Goal: Task Accomplishment & Management: Use online tool/utility

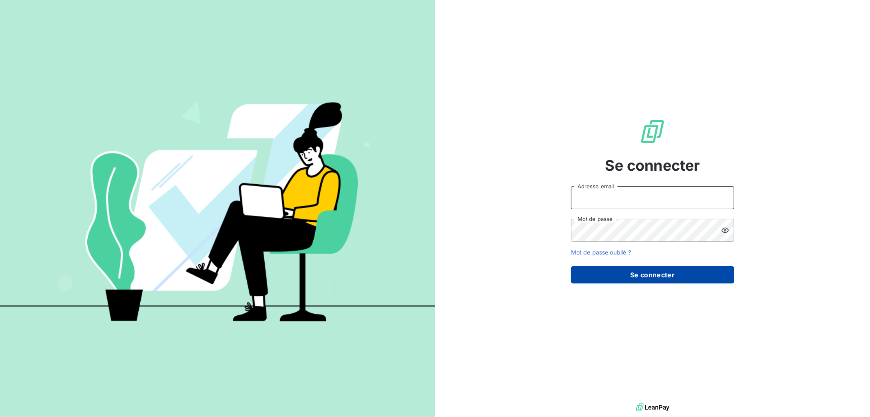
type input "[EMAIL_ADDRESS][DOMAIN_NAME]"
click at [659, 281] on button "Se connecter" at bounding box center [652, 274] width 163 height 17
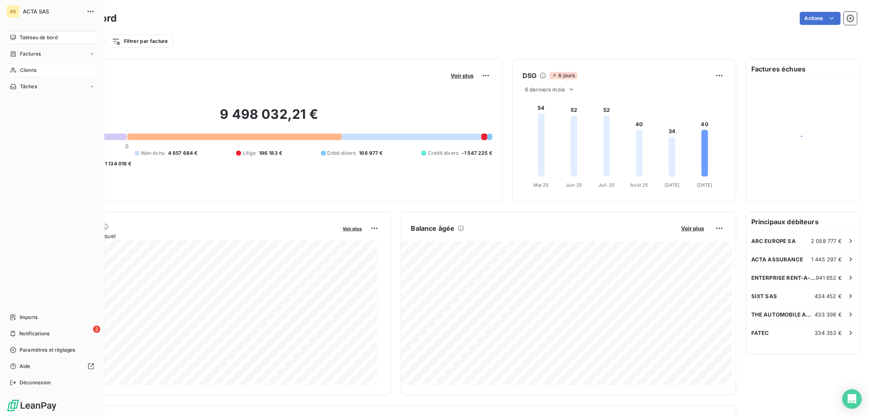
click at [25, 70] on span "Clients" at bounding box center [28, 69] width 16 height 7
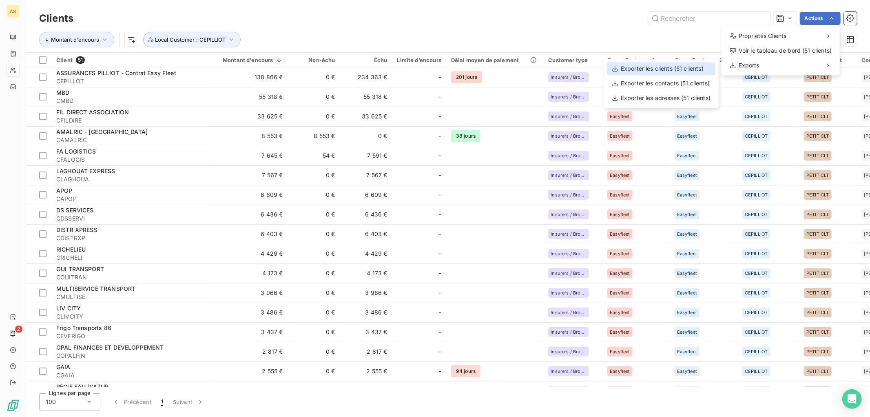
click at [691, 69] on div "Exporter les clients (51 clients)" at bounding box center [661, 68] width 109 height 13
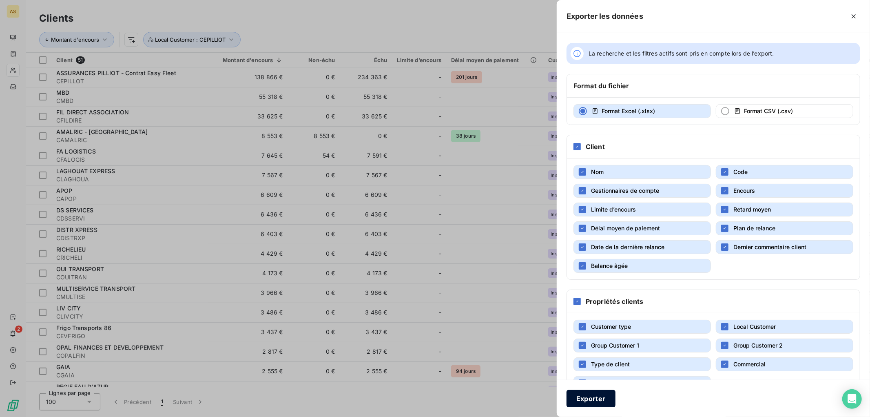
click at [586, 403] on button "Exporter" at bounding box center [591, 398] width 49 height 17
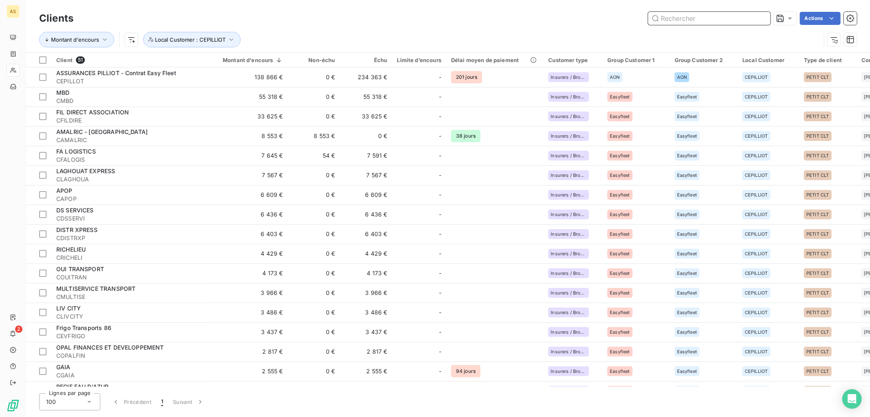
click at [689, 20] on input "text" at bounding box center [709, 18] width 122 height 13
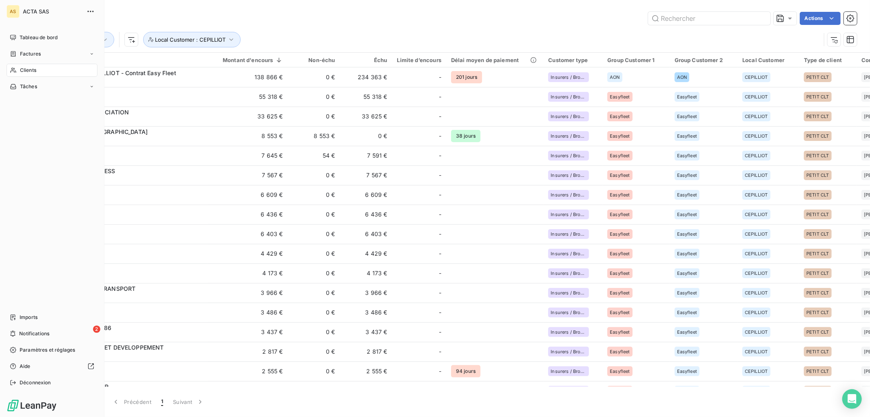
click at [38, 67] on div "Clients" at bounding box center [52, 70] width 91 height 13
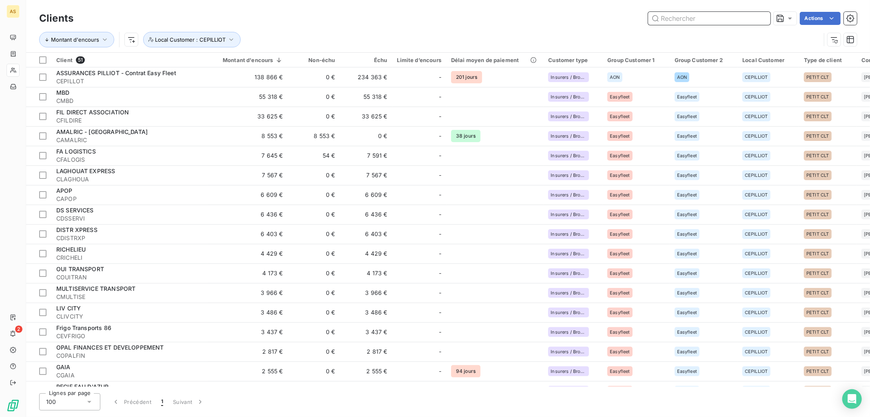
click at [679, 17] on input "text" at bounding box center [709, 18] width 122 height 13
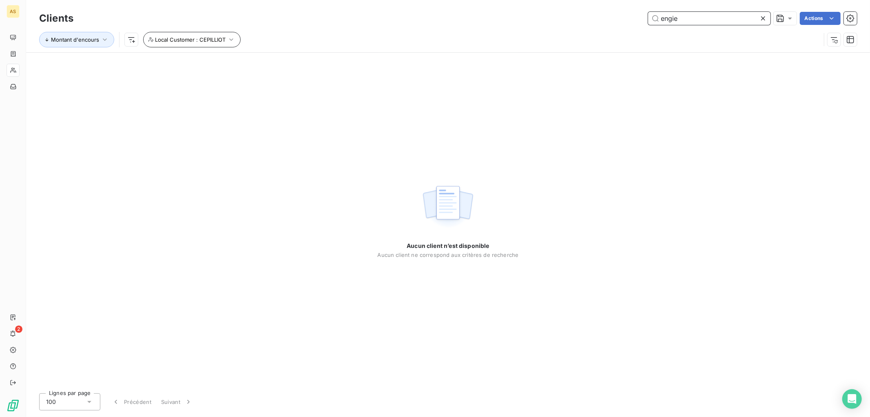
type input "engie"
click at [227, 39] on icon "button" at bounding box center [231, 39] width 8 height 8
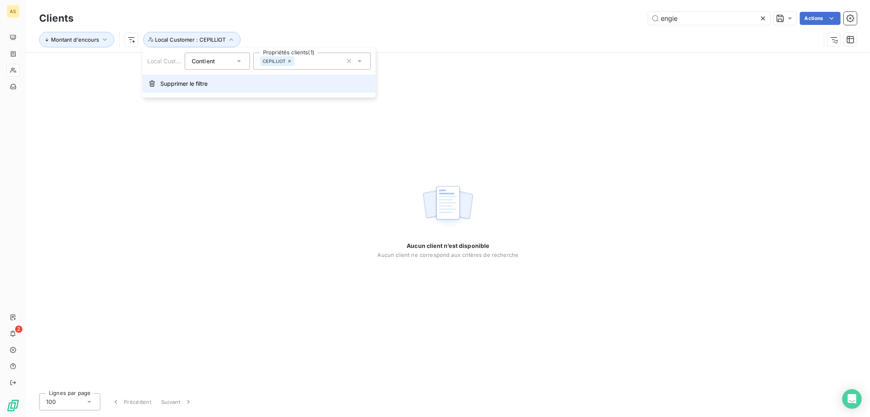
click at [179, 84] on span "Supprimer le filtre" at bounding box center [183, 84] width 47 height 8
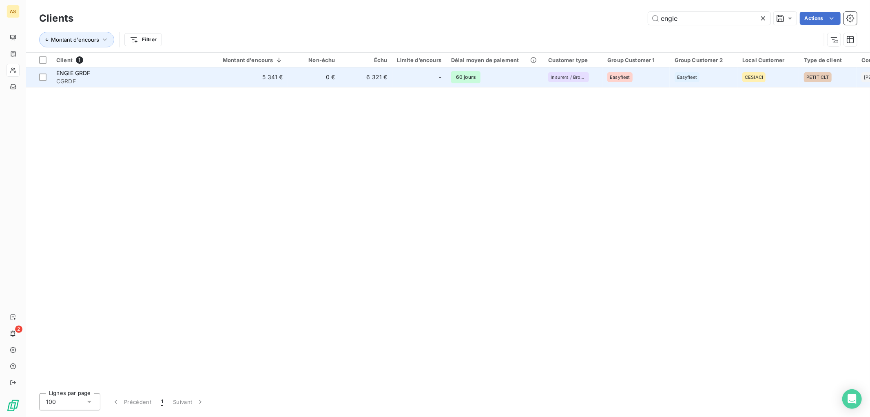
click at [82, 73] on span "ENGIE GRDF" at bounding box center [73, 72] width 34 height 7
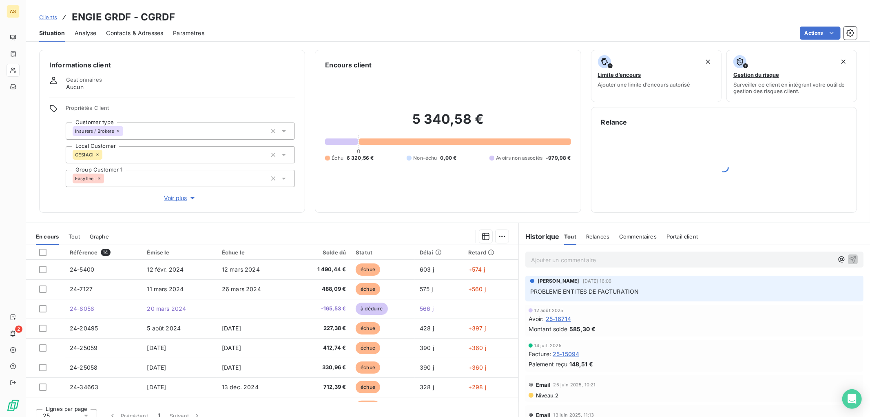
scroll to position [10, 0]
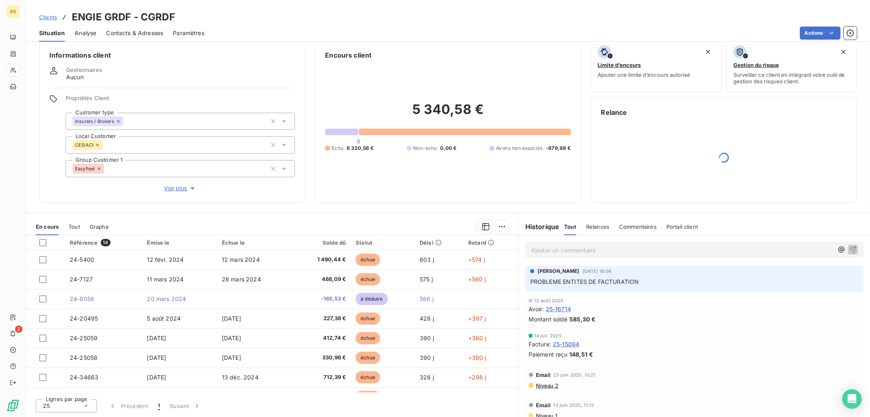
click at [359, 130] on div at bounding box center [465, 132] width 212 height 7
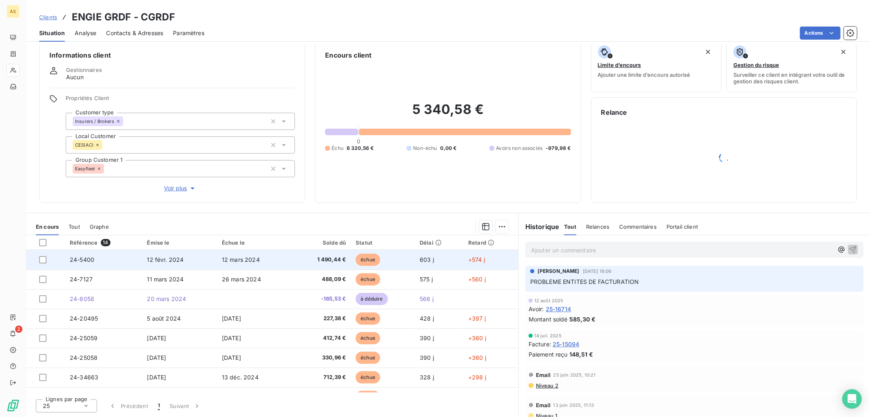
click at [86, 256] on span "24-5400" at bounding box center [82, 259] width 24 height 7
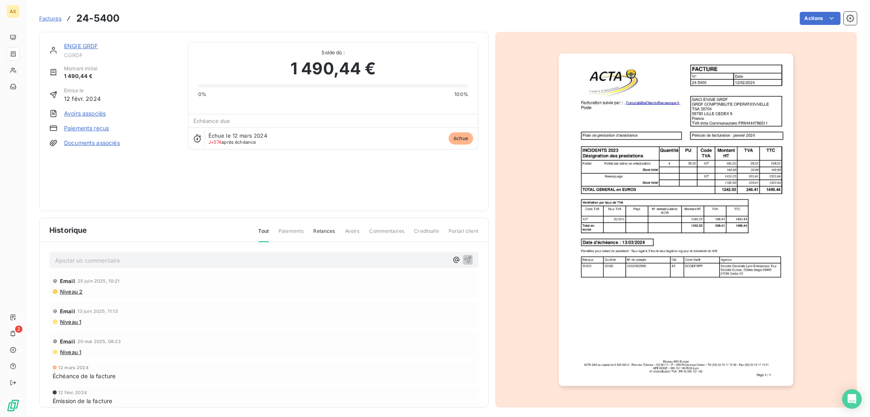
click at [46, 18] on span "Factures" at bounding box center [50, 18] width 22 height 7
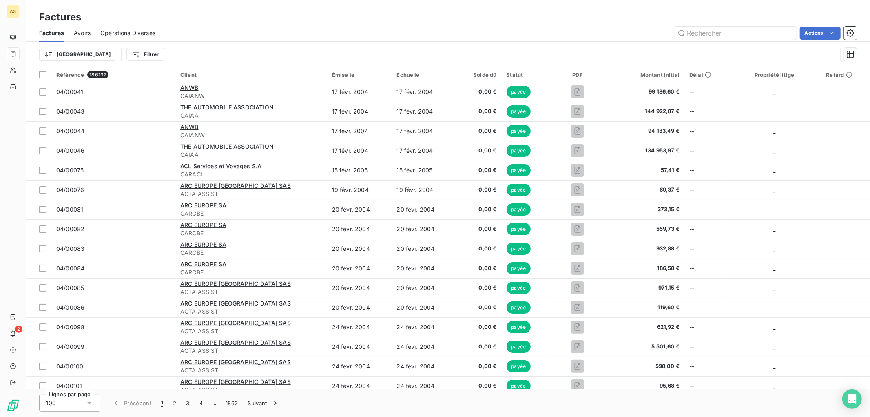
click at [258, 21] on div "Factures" at bounding box center [448, 17] width 844 height 15
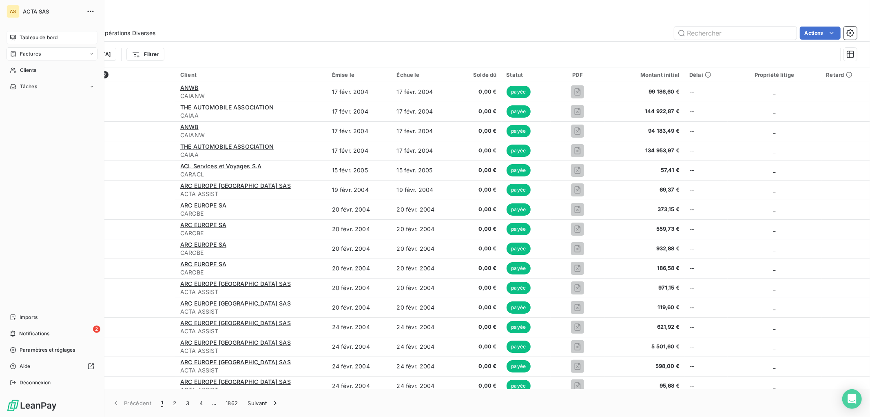
click at [20, 35] on span "Tableau de bord" at bounding box center [39, 37] width 38 height 7
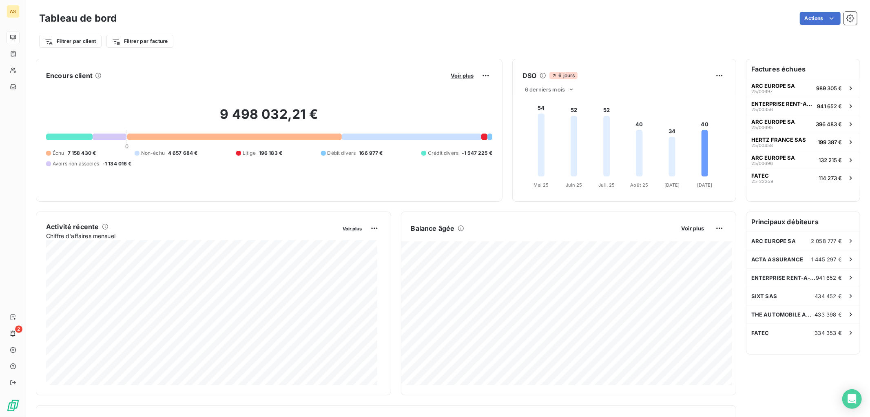
click at [228, 37] on div "Filtrer par client Filtrer par facture" at bounding box center [448, 41] width 818 height 16
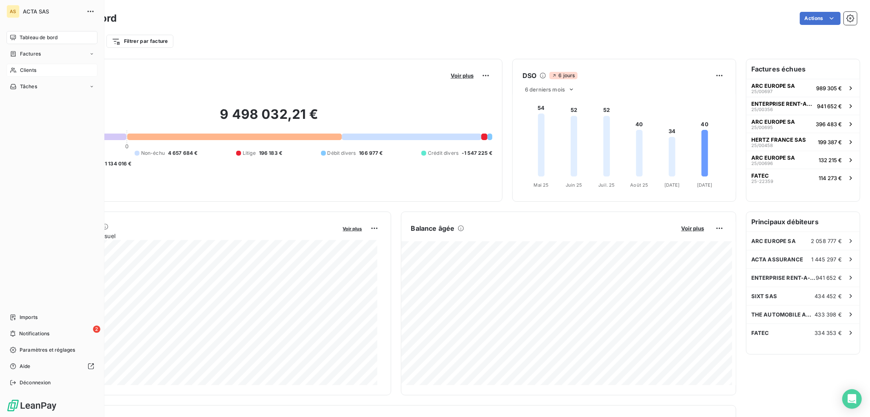
click at [34, 72] on span "Clients" at bounding box center [28, 69] width 16 height 7
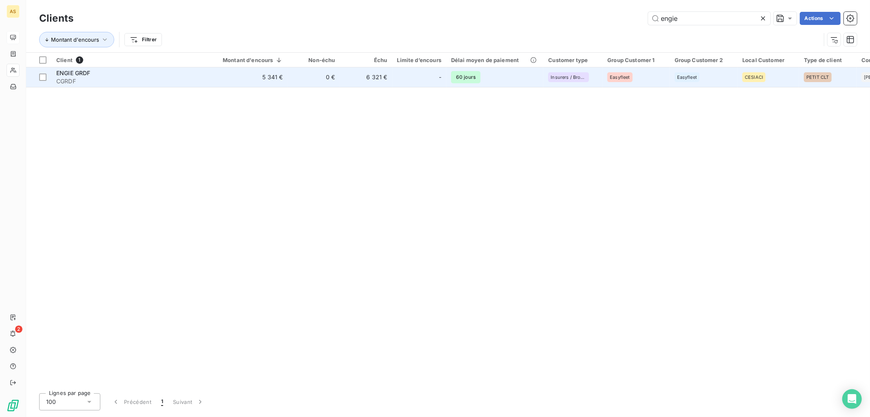
click at [75, 71] on span "ENGIE GRDF" at bounding box center [73, 72] width 34 height 7
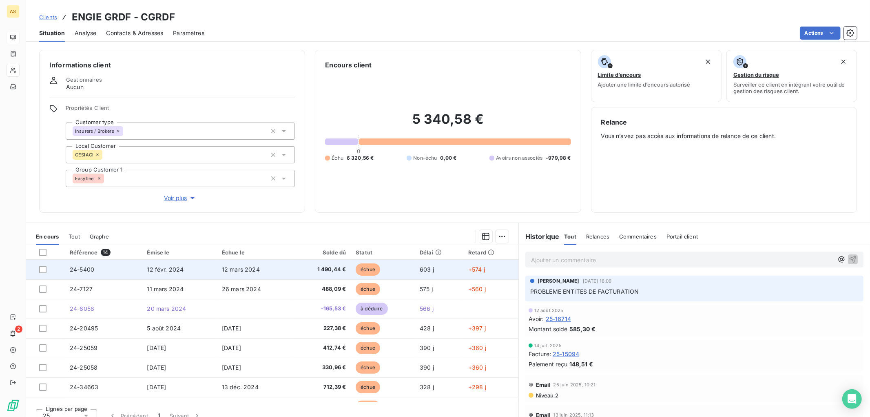
click at [270, 270] on td "12 mars 2024" at bounding box center [254, 269] width 75 height 20
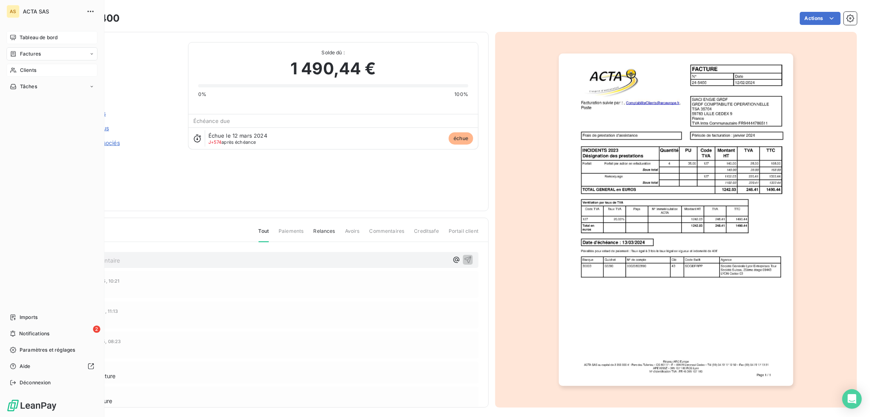
click at [39, 68] on div "Clients" at bounding box center [52, 70] width 91 height 13
